Goal: Communication & Community: Ask a question

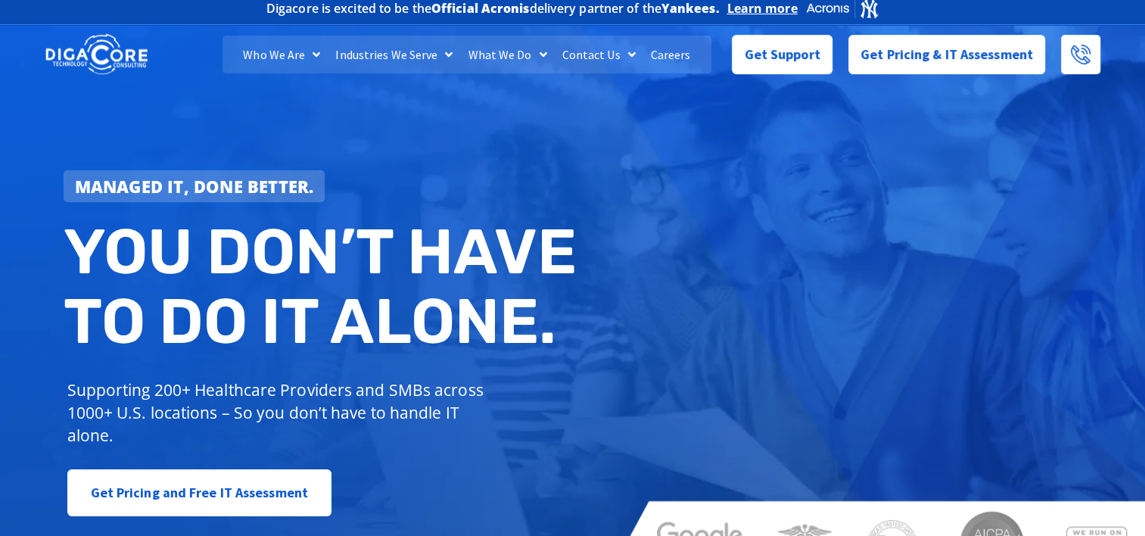
scroll to position [9, 0]
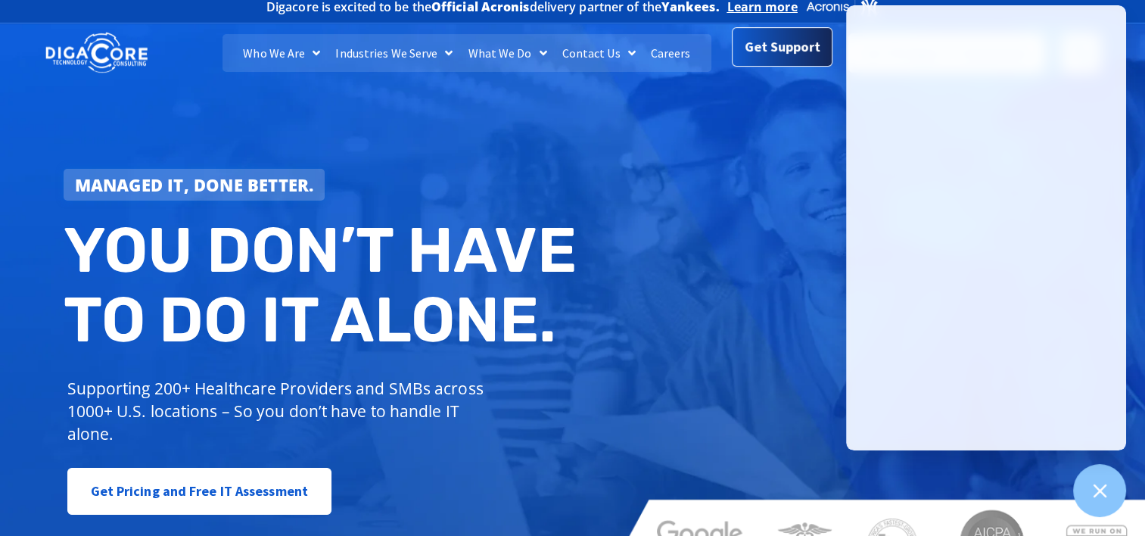
click at [754, 57] on span "Get Support" at bounding box center [782, 47] width 76 height 30
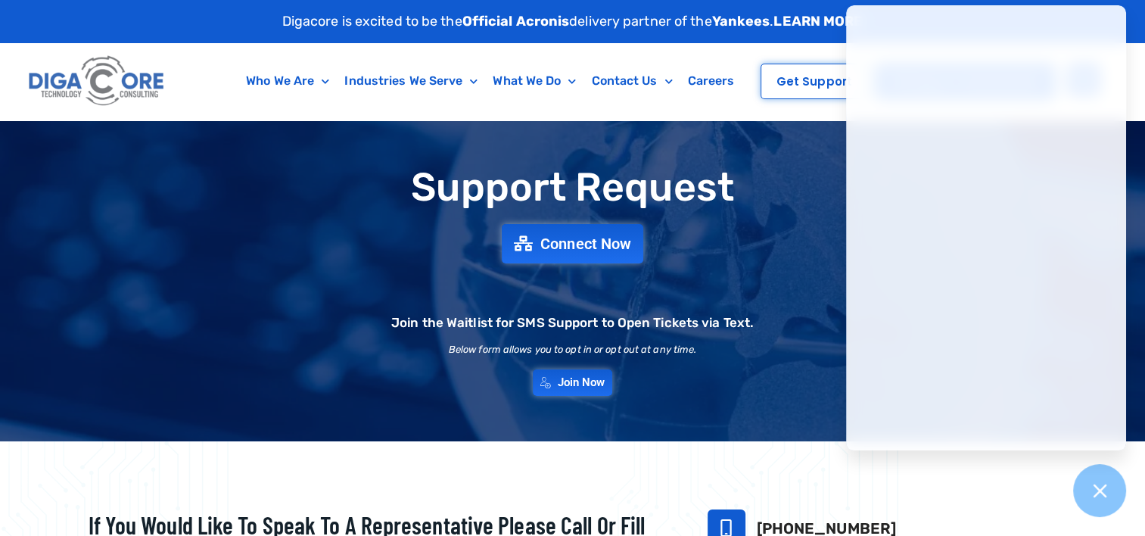
click at [783, 163] on div "Support Request Connect Now Join the Waitlist for SMS Support to Open Tickets v…" at bounding box center [572, 280] width 1059 height 245
click at [790, 76] on span "Get Support" at bounding box center [814, 81] width 76 height 11
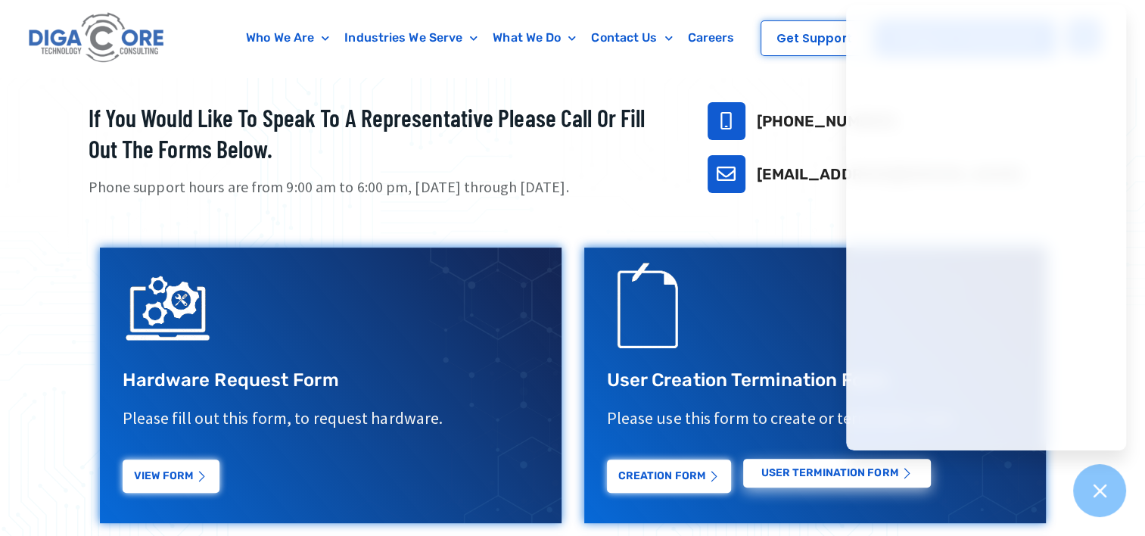
scroll to position [436, 0]
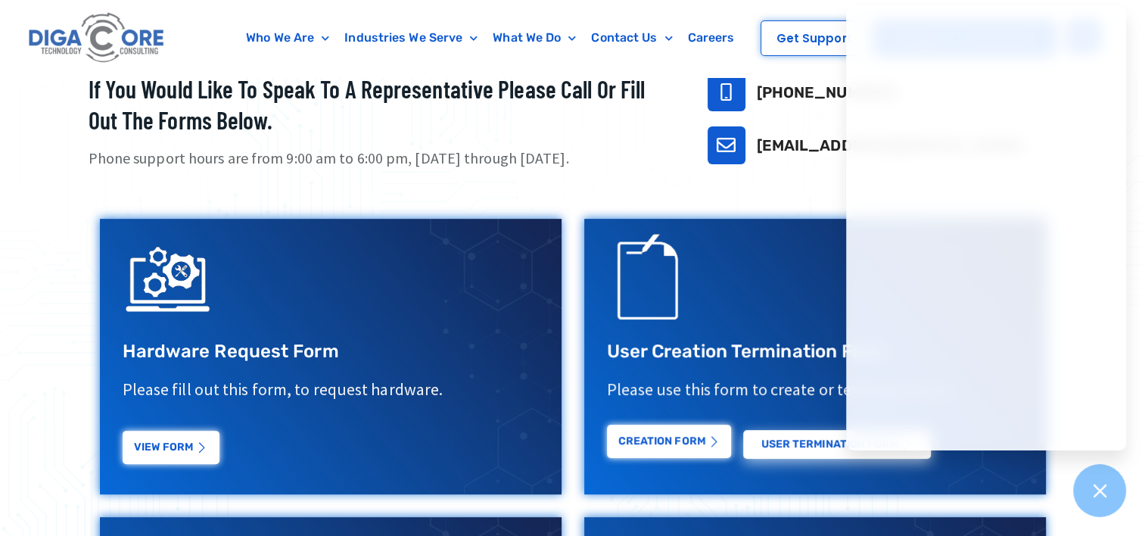
click at [682, 436] on link "Creation Form" at bounding box center [669, 441] width 124 height 33
